Goal: Task Accomplishment & Management: Use online tool/utility

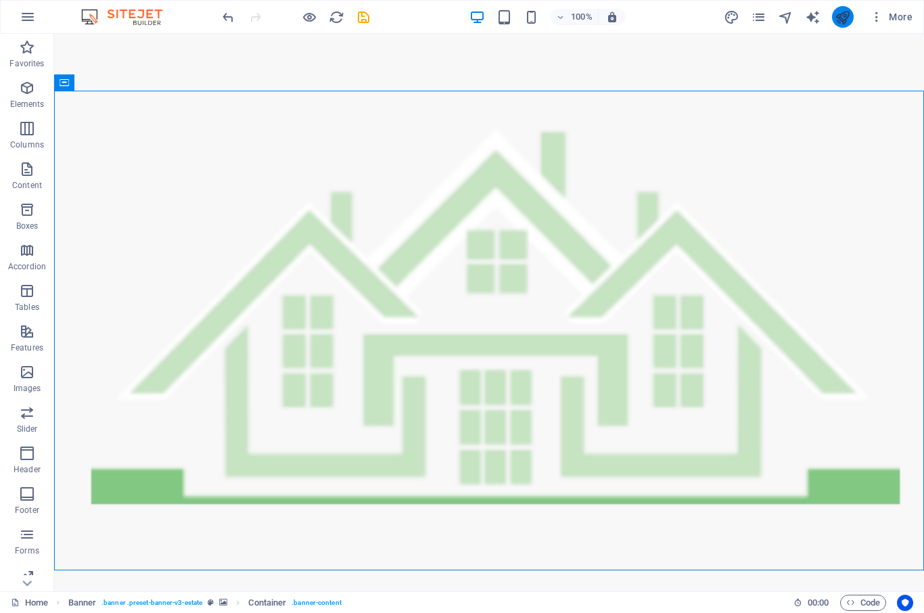
click at [843, 24] on icon "publish" at bounding box center [842, 17] width 16 height 16
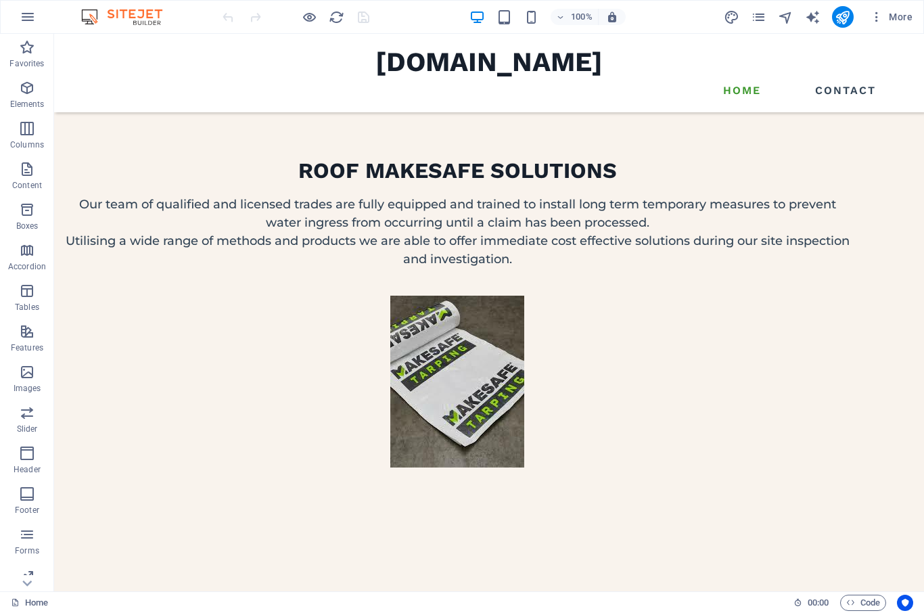
scroll to position [1892, 0]
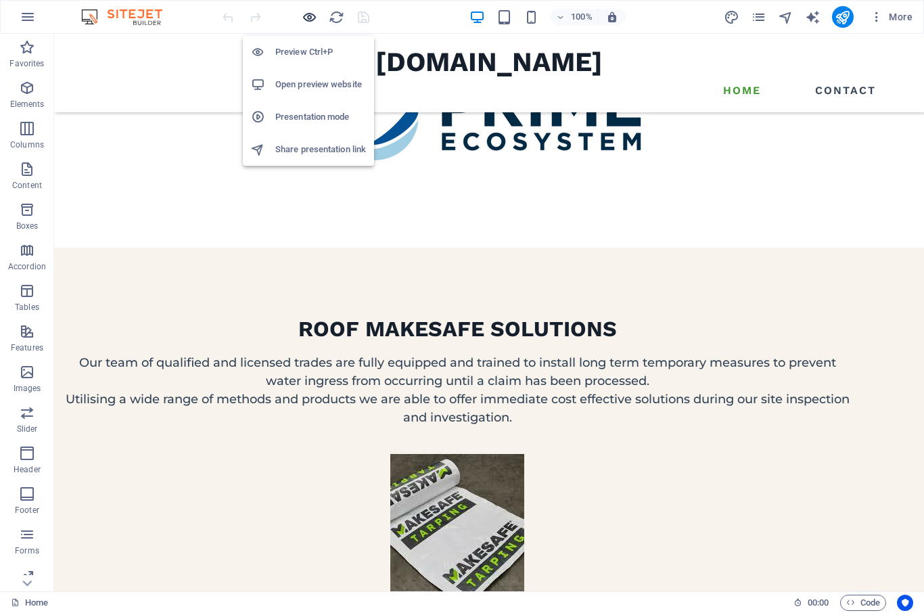
click at [308, 21] on icon "button" at bounding box center [310, 17] width 16 height 16
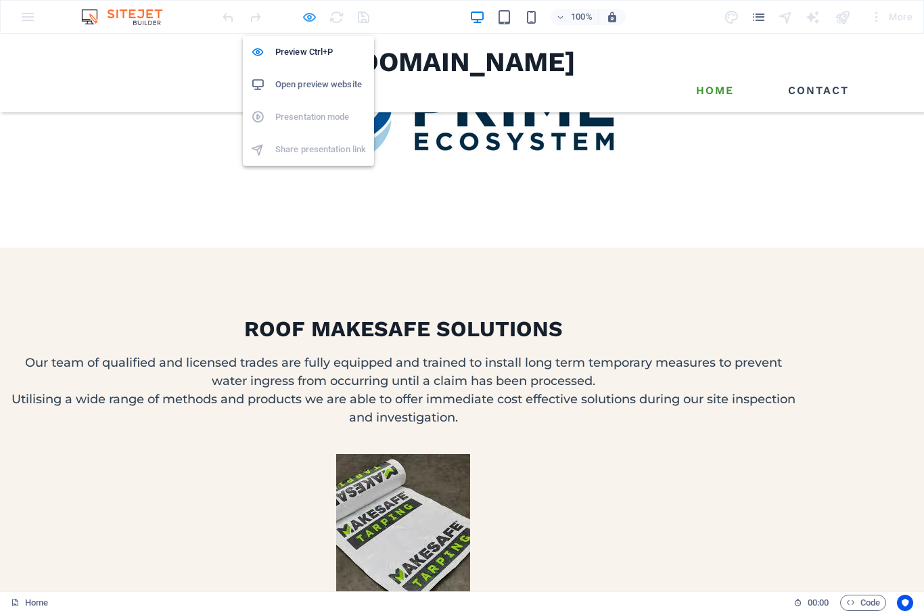
click at [308, 21] on icon "button" at bounding box center [310, 17] width 16 height 16
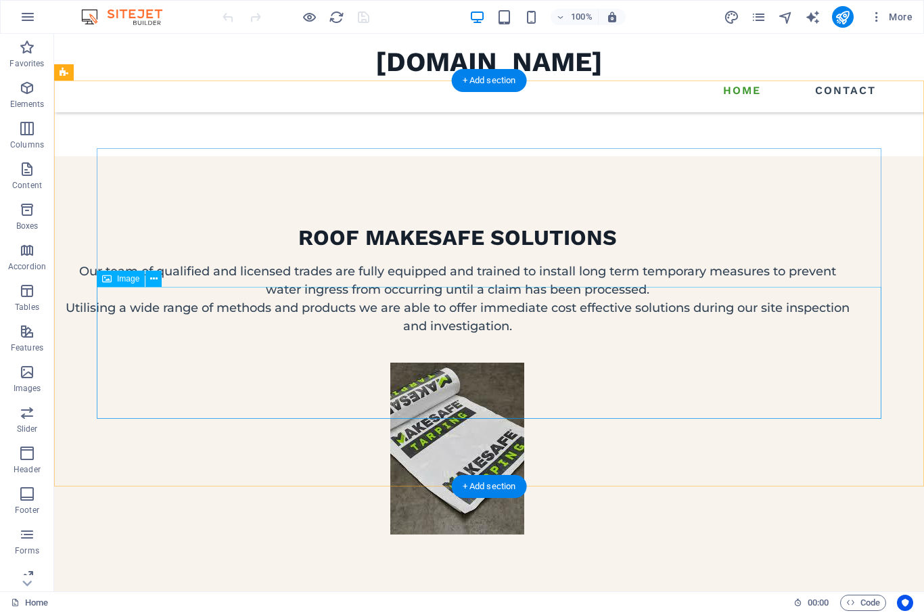
scroll to position [1878, 0]
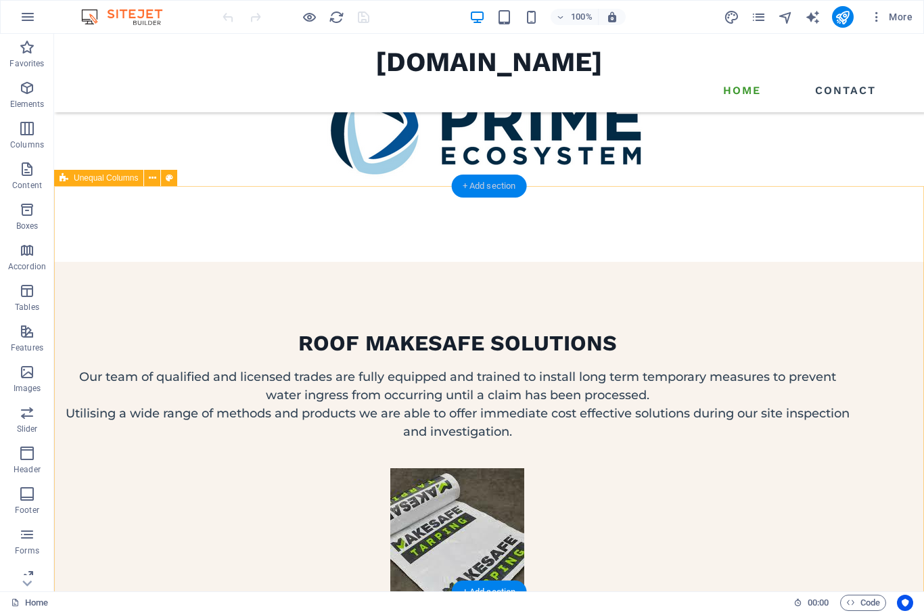
click at [469, 187] on div "+ Add section" at bounding box center [489, 185] width 75 height 23
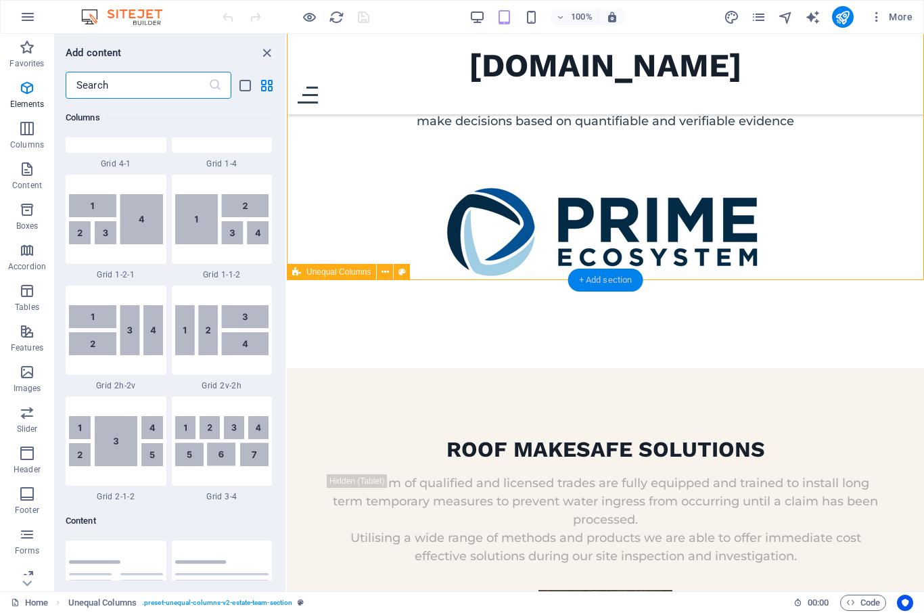
scroll to position [2366, 0]
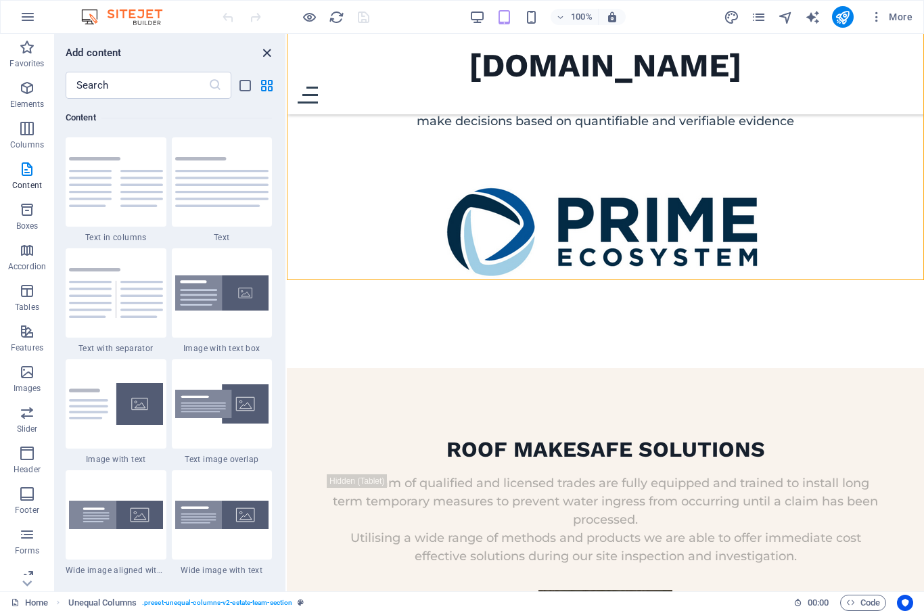
click at [267, 53] on icon "close panel" at bounding box center [267, 53] width 16 height 16
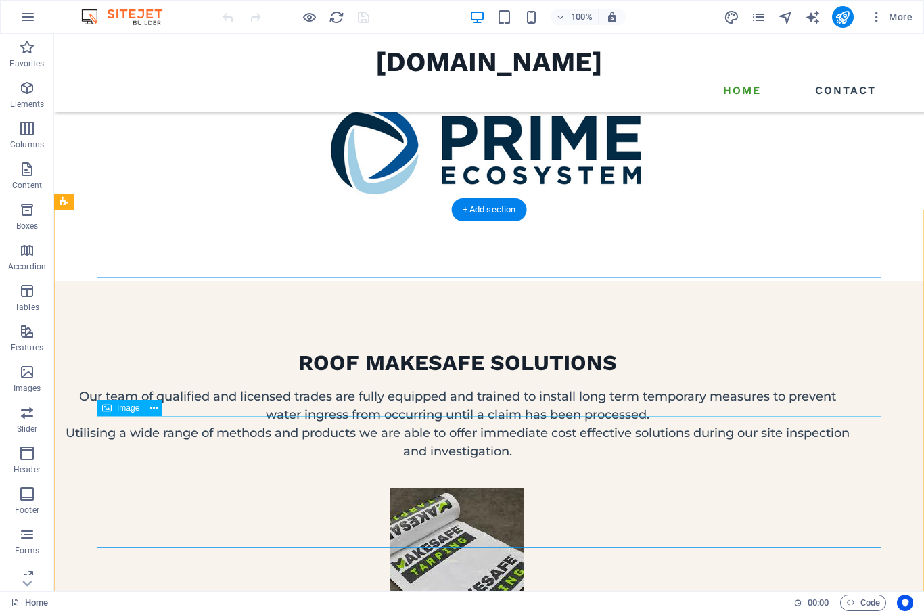
scroll to position [1694, 0]
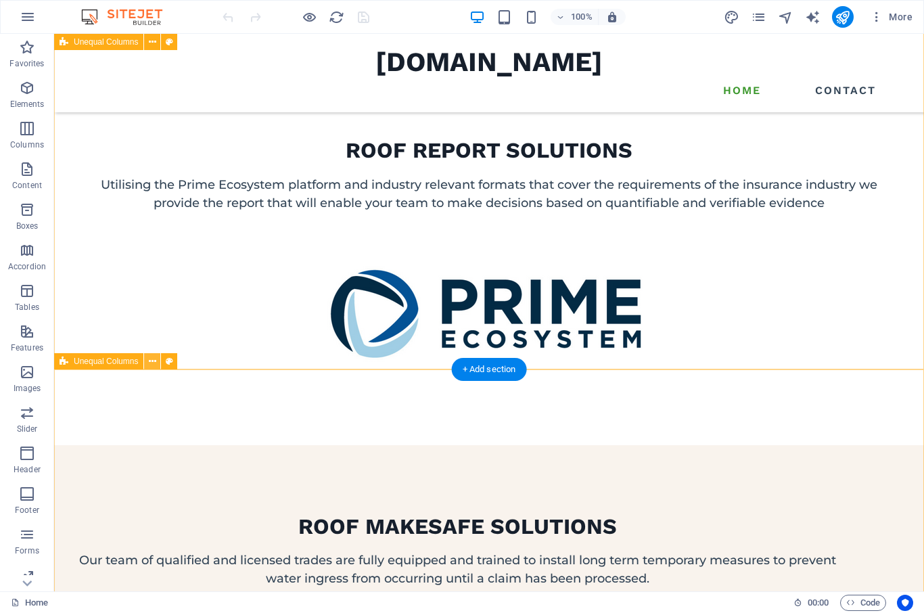
click at [155, 362] on icon at bounding box center [152, 361] width 7 height 14
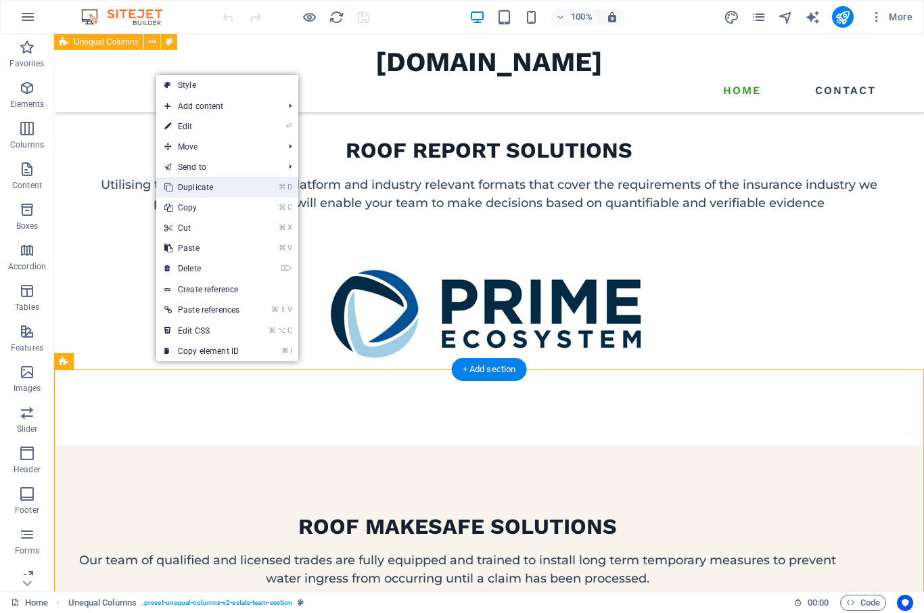
click at [197, 191] on link "⌘ D Duplicate" at bounding box center [201, 187] width 91 height 20
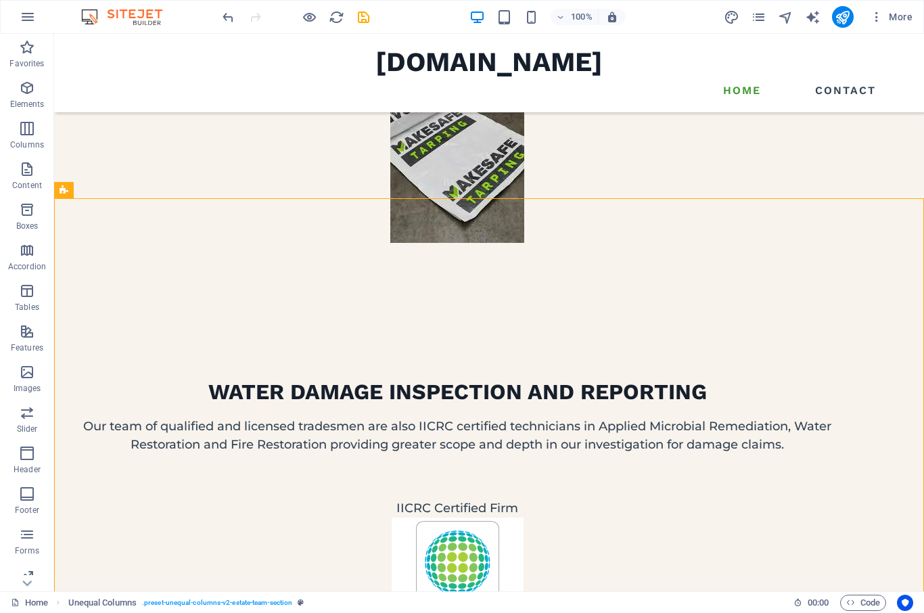
scroll to position [2264, 0]
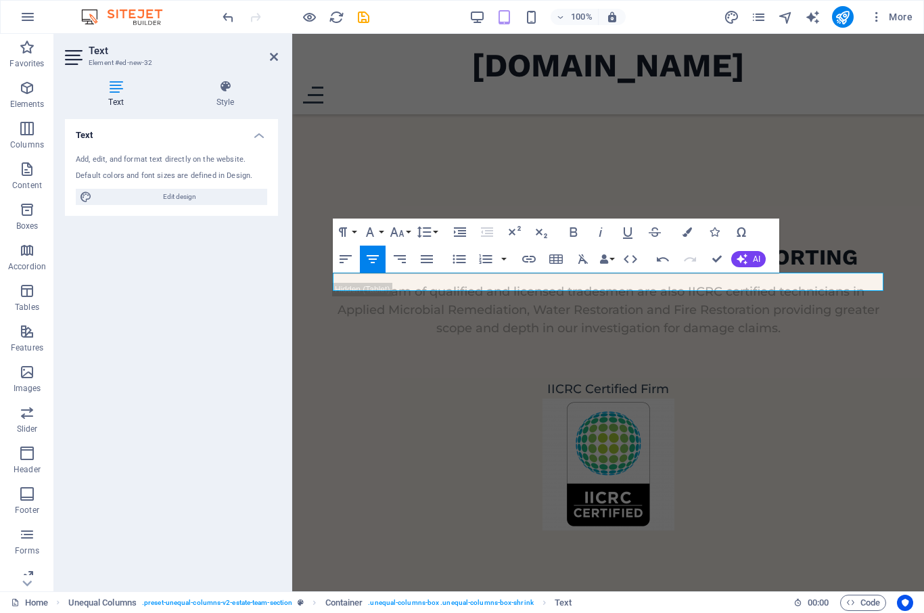
scroll to position [2552, 0]
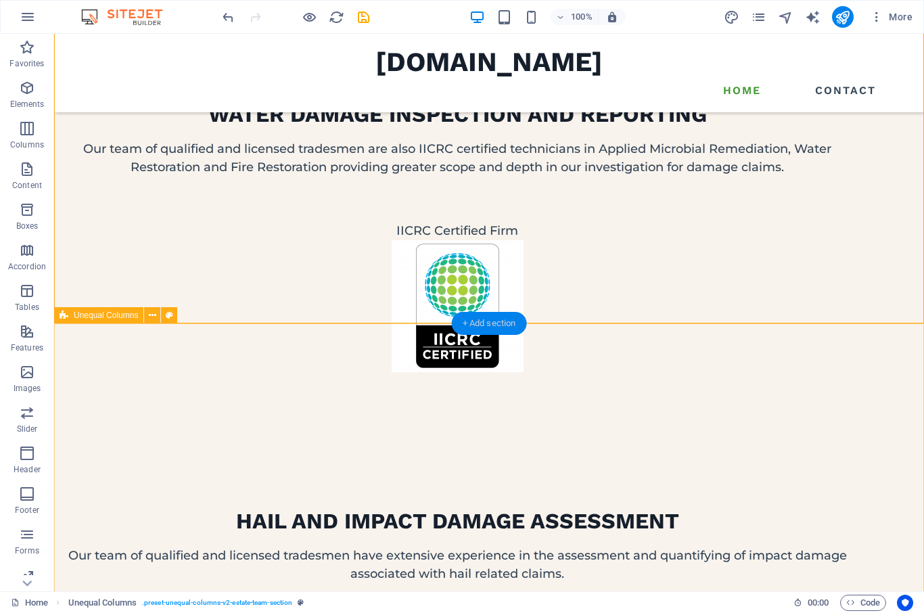
scroll to position [2434, 0]
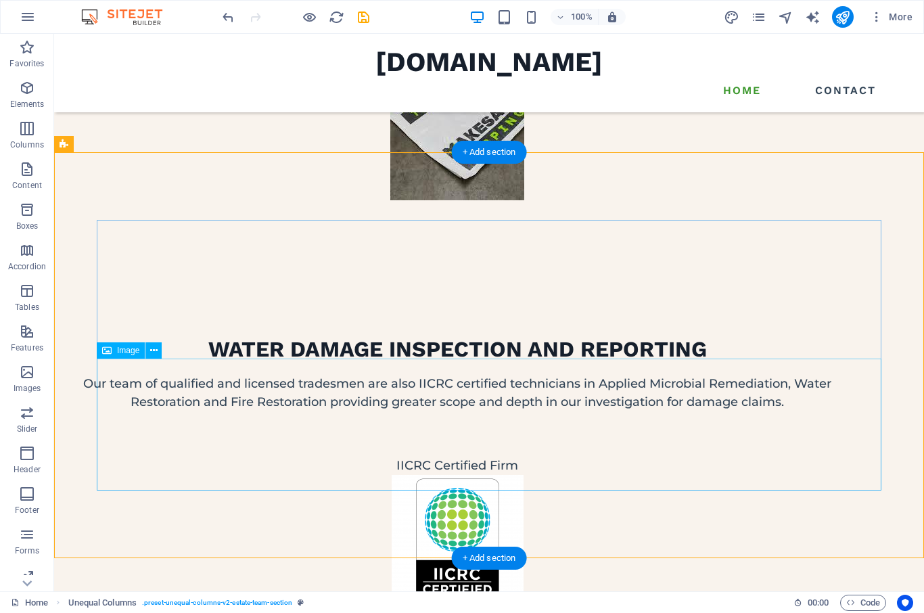
scroll to position [2347, 0]
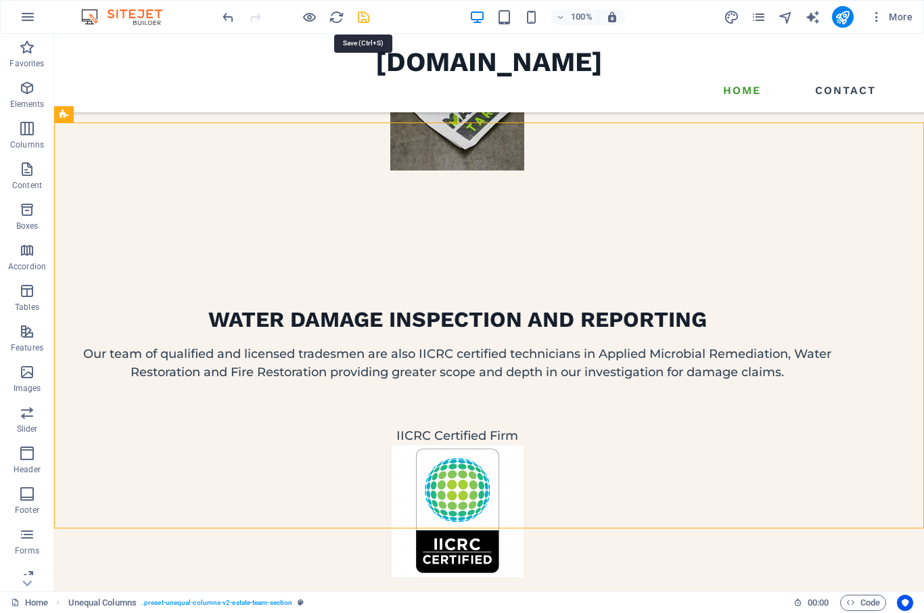
click at [365, 16] on icon "save" at bounding box center [364, 17] width 16 height 16
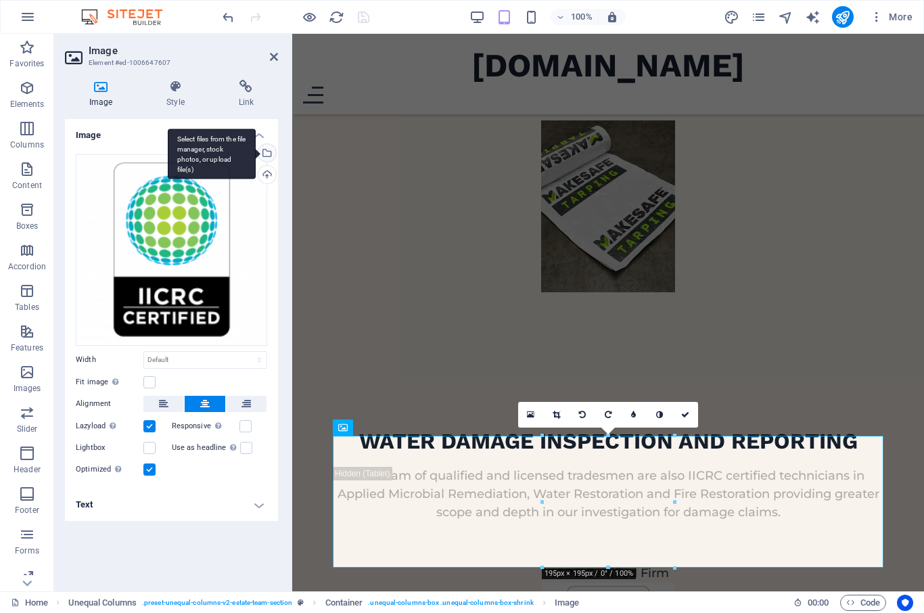
click at [271, 156] on div "Select files from the file manager, stock photos, or upload file(s)" at bounding box center [266, 154] width 20 height 20
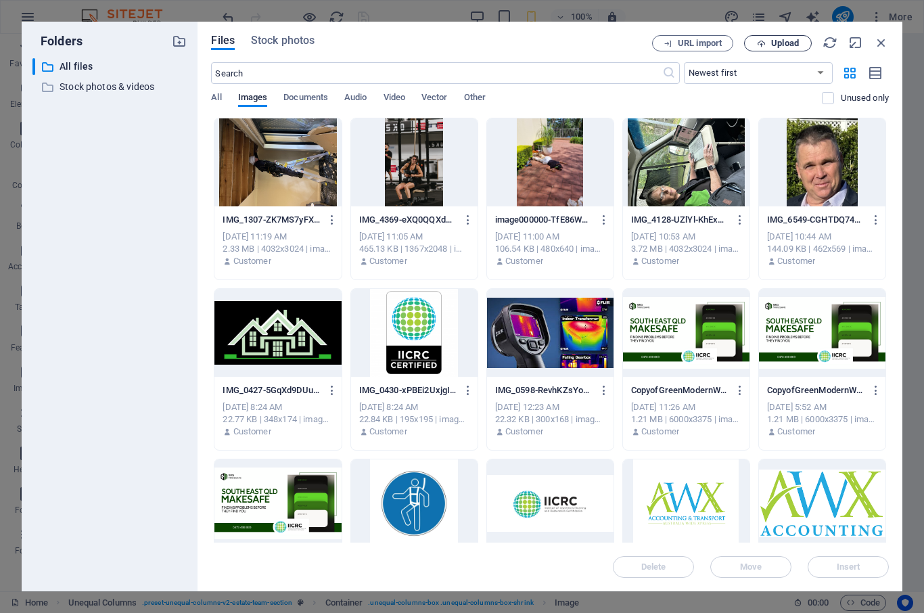
click at [788, 44] on span "Upload" at bounding box center [785, 43] width 28 height 8
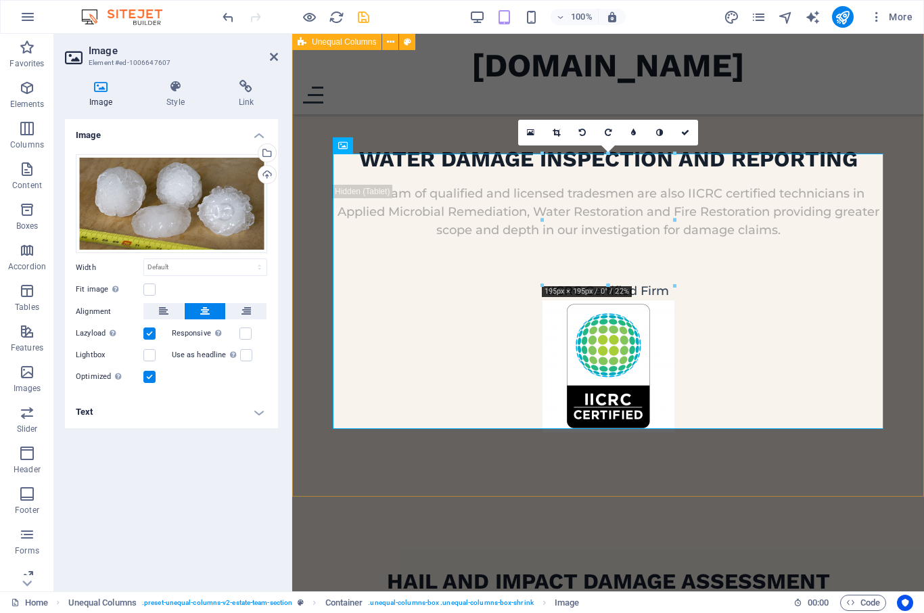
scroll to position [2555, 0]
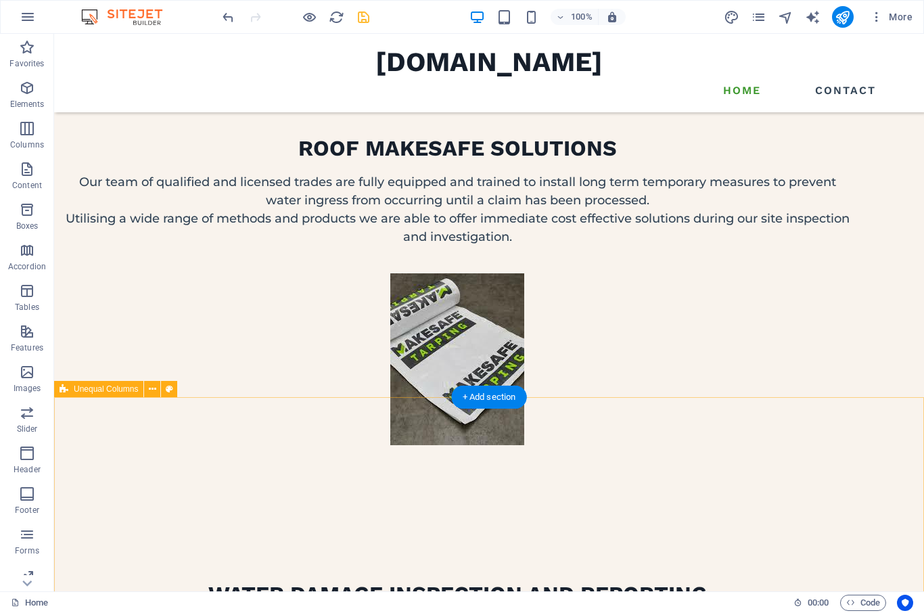
scroll to position [2229, 0]
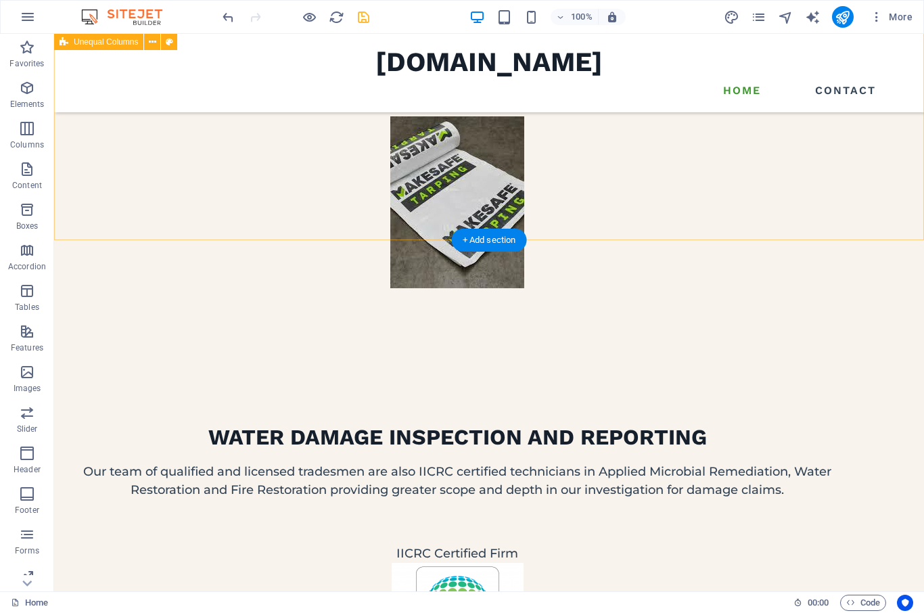
click at [762, 356] on div "WATER DAMAGE INSPECTION AND REPORTING Our team of qualified and licensed trades…" at bounding box center [489, 559] width 870 height 406
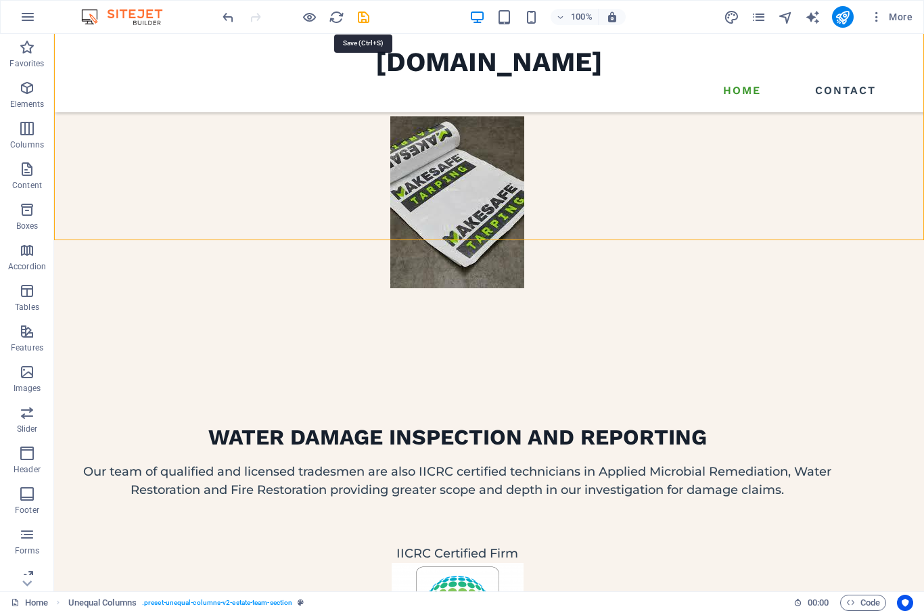
click at [368, 23] on icon "save" at bounding box center [364, 17] width 16 height 16
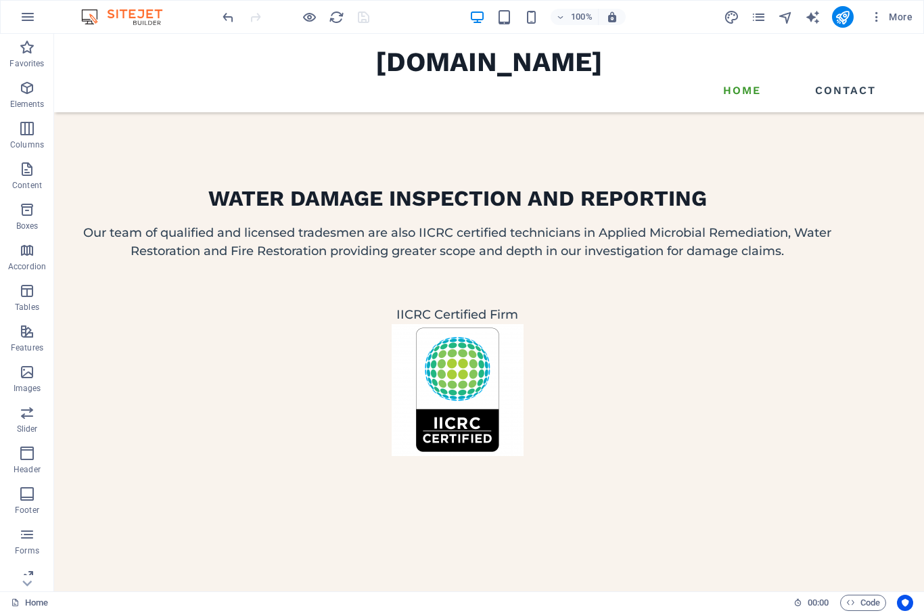
scroll to position [2469, 0]
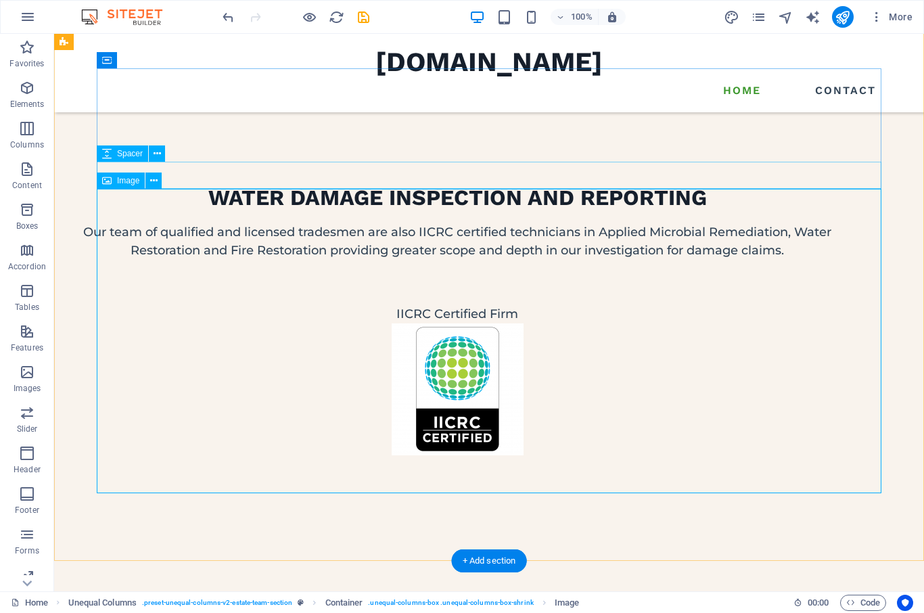
click at [130, 181] on span "Image" at bounding box center [128, 180] width 22 height 8
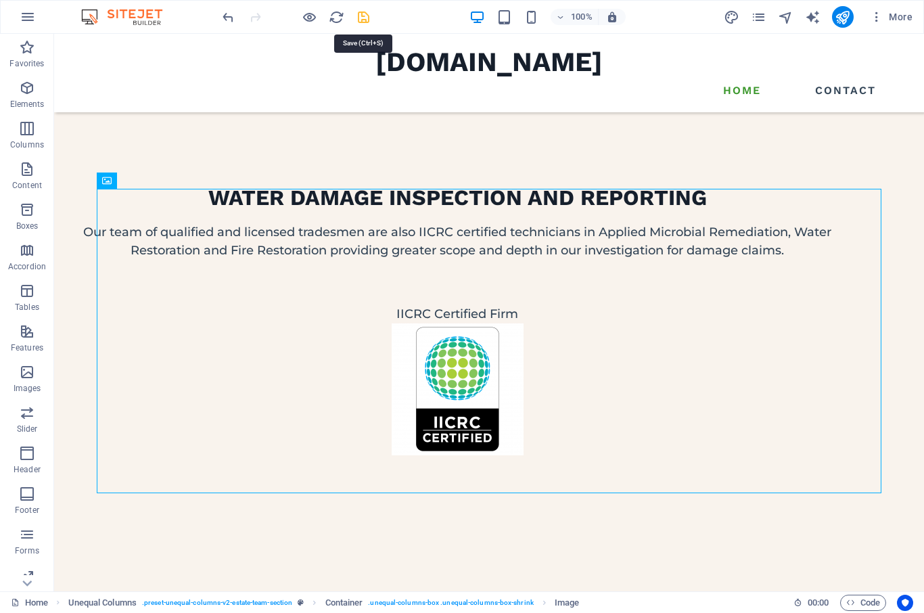
click at [362, 20] on icon "save" at bounding box center [364, 17] width 16 height 16
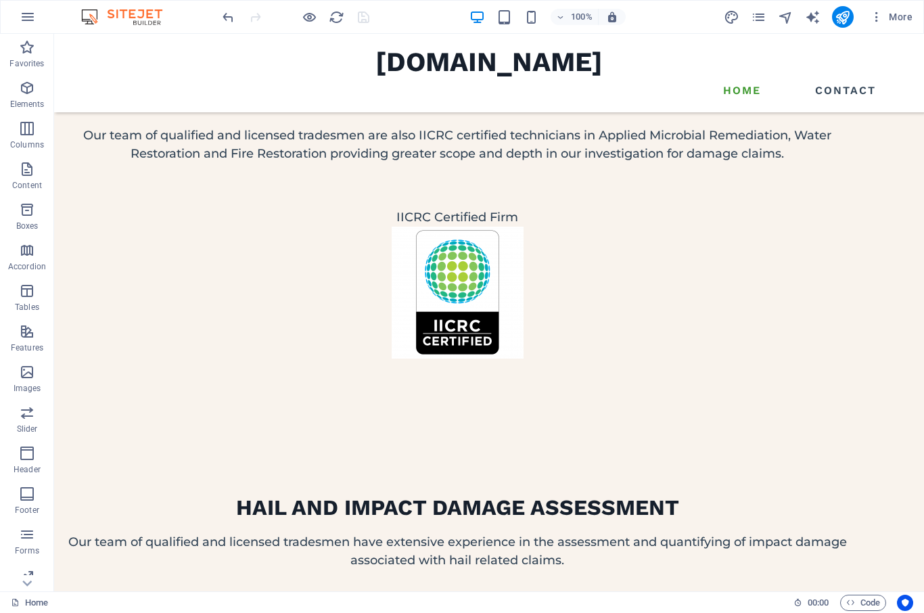
scroll to position [2566, 0]
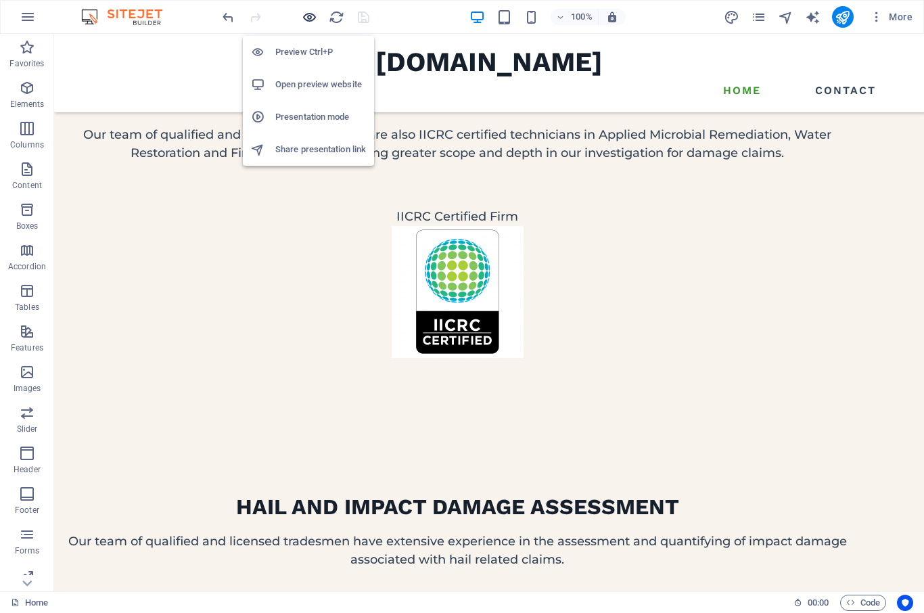
click at [304, 21] on icon "button" at bounding box center [310, 17] width 16 height 16
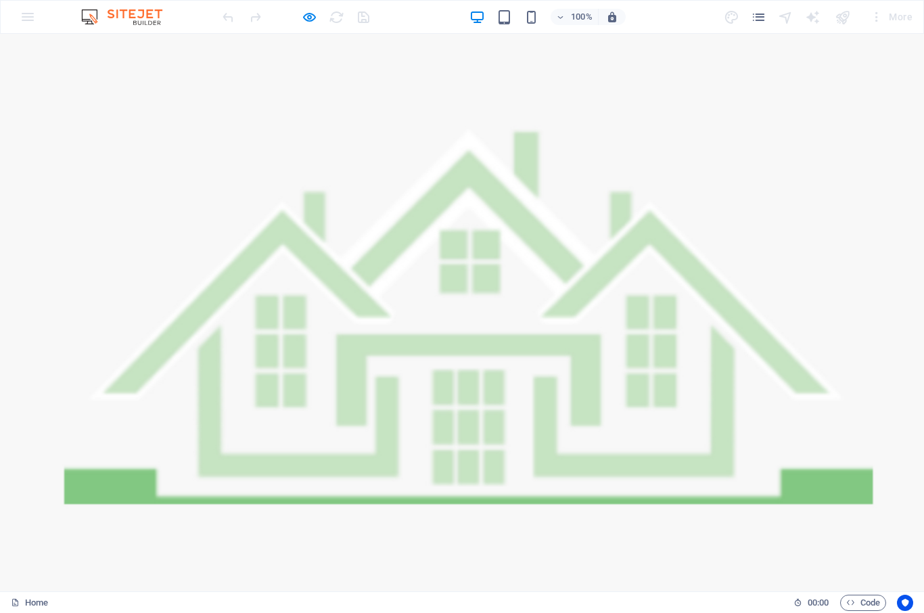
scroll to position [0, 0]
click at [306, 19] on icon "button" at bounding box center [310, 17] width 16 height 16
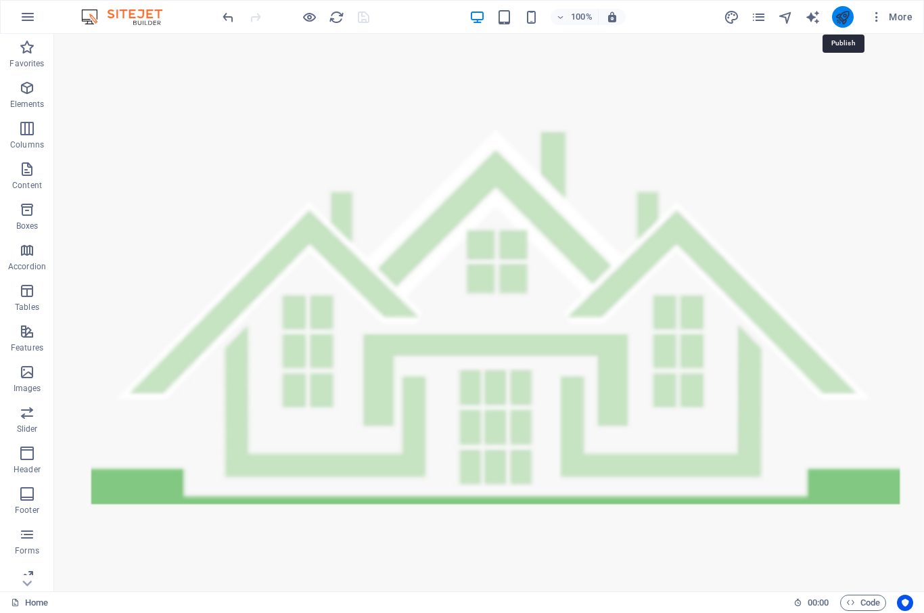
click at [844, 17] on icon "publish" at bounding box center [842, 17] width 16 height 16
